Goal: Download file/media

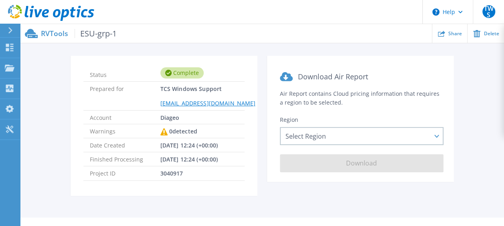
scroll to position [35, 0]
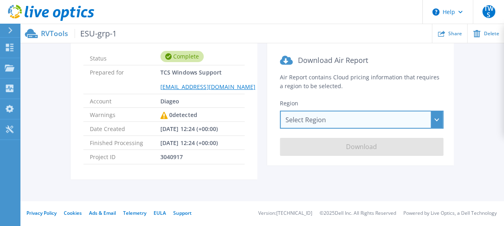
click at [359, 120] on div "Select Region Asia Pacific (Hong Kong) Asia Pacific (Mumbai) Asia Pacific (Seou…" at bounding box center [362, 120] width 164 height 18
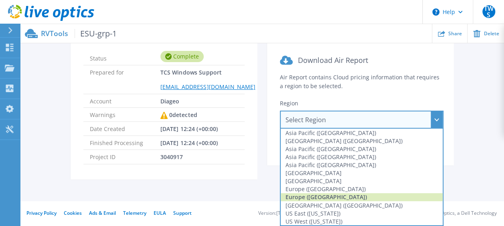
click at [357, 197] on div "Europe (London)" at bounding box center [362, 197] width 162 height 8
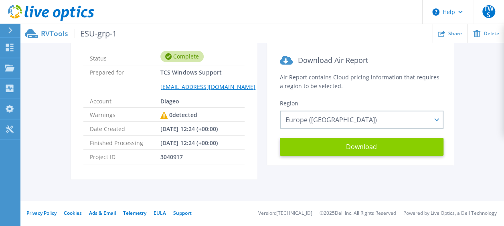
click at [367, 148] on button "Download" at bounding box center [362, 147] width 164 height 18
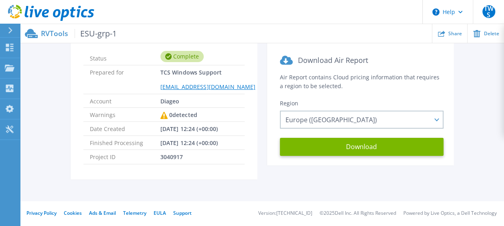
click at [476, 80] on div "Status Complete Prepared for TCS Windows Support TCSWindowsSupport@diageo.com A…" at bounding box center [262, 114] width 460 height 150
click at [493, 36] on span "Delete" at bounding box center [491, 33] width 15 height 5
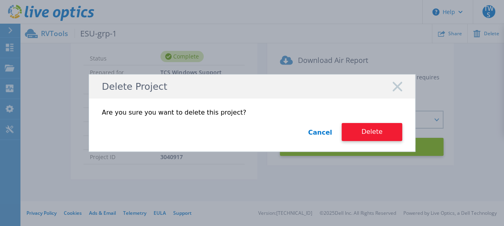
click at [385, 137] on button "Delete" at bounding box center [372, 132] width 61 height 18
click at [377, 128] on button "Delete" at bounding box center [372, 132] width 61 height 18
